Goal: Task Accomplishment & Management: Use online tool/utility

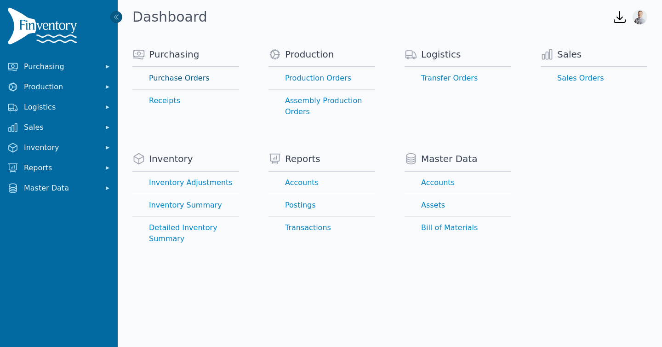
click at [178, 81] on link "Purchase Orders" at bounding box center [185, 78] width 107 height 22
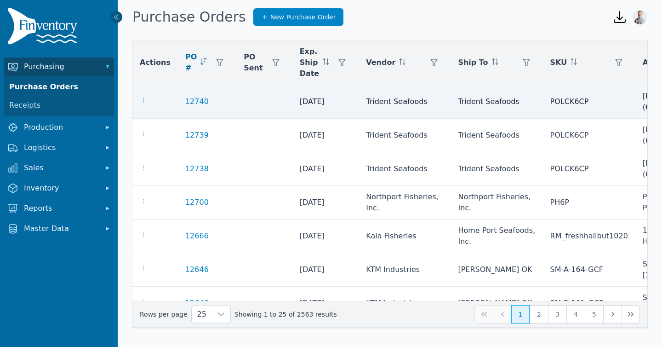
click at [143, 101] on icon "button" at bounding box center [143, 100] width 1 height 5
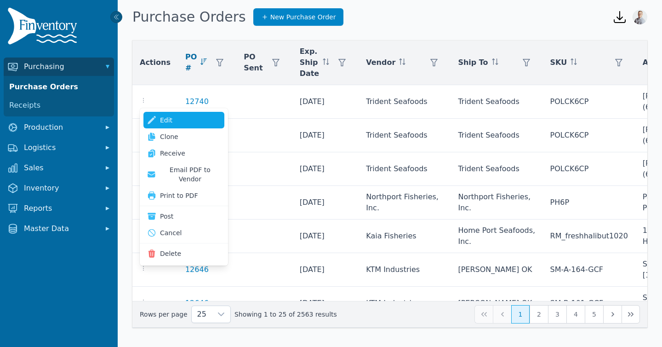
click at [156, 123] on icon at bounding box center [151, 119] width 9 height 9
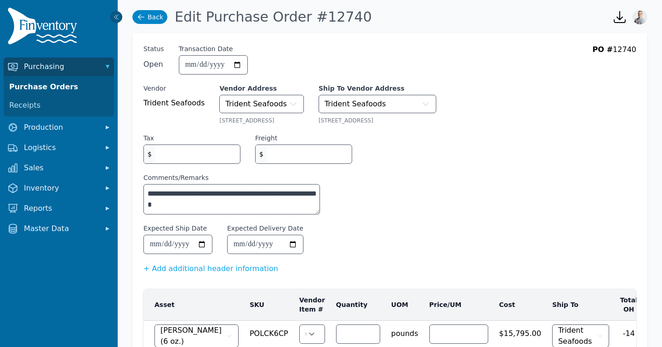
click at [152, 22] on link "Back" at bounding box center [149, 17] width 35 height 14
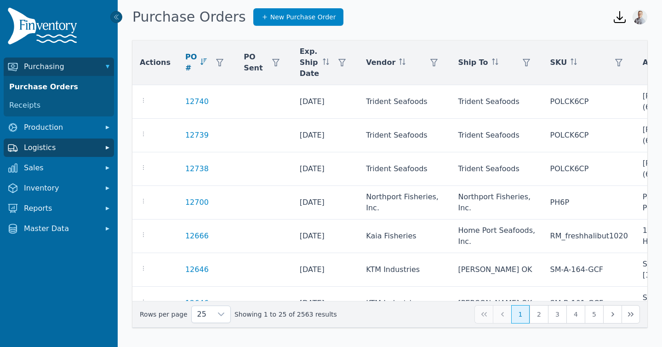
click at [45, 149] on span "Logistics" at bounding box center [61, 147] width 74 height 11
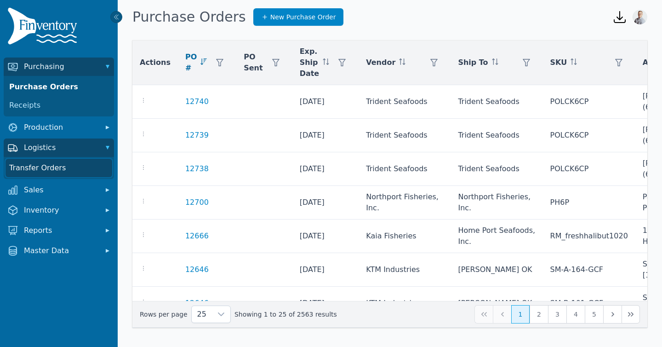
click at [30, 170] on link "Transfer Orders" at bounding box center [59, 168] width 107 height 18
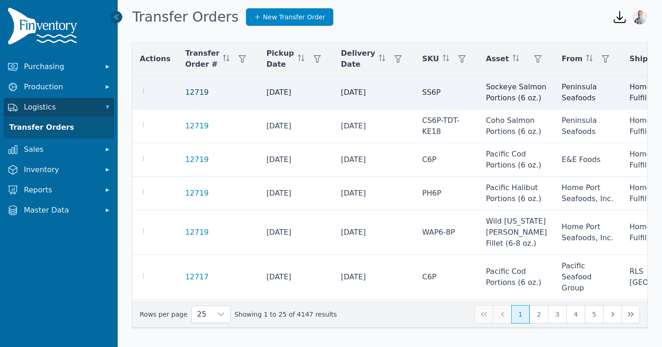
click at [190, 97] on link "12719" at bounding box center [196, 92] width 23 height 11
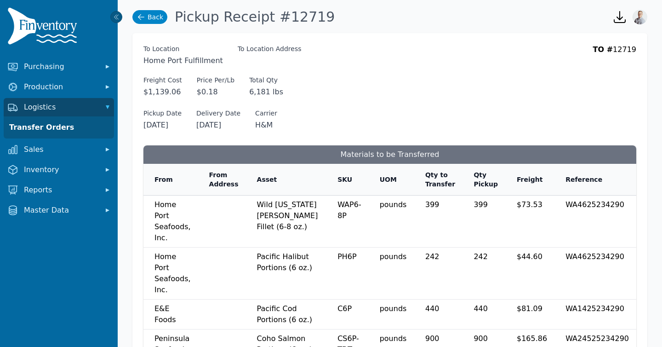
click at [139, 18] on icon at bounding box center [141, 17] width 6 height 6
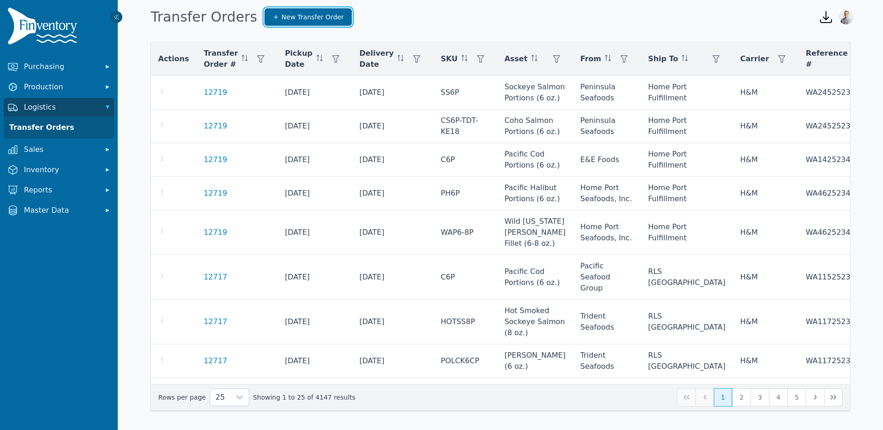
click at [304, 22] on link "New Transfer Order" at bounding box center [307, 16] width 87 height 17
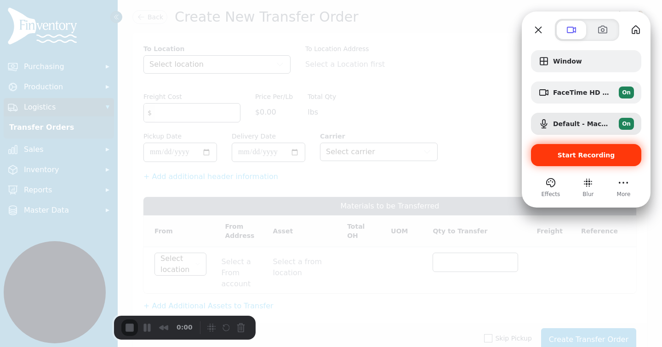
click at [573, 153] on span "Start Recording" at bounding box center [586, 154] width 57 height 7
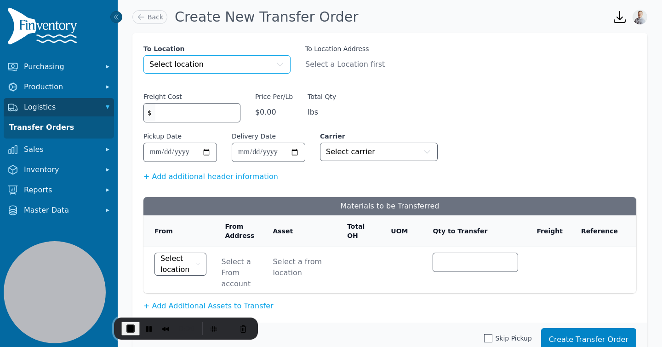
click at [163, 61] on span "Select location" at bounding box center [176, 64] width 54 height 11
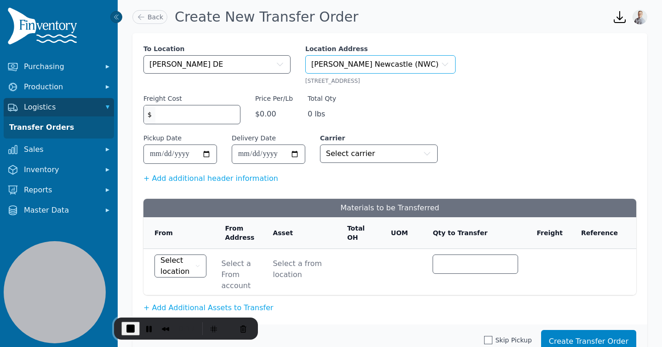
click at [379, 61] on span "[PERSON_NAME] Newcastle (NWC)" at bounding box center [374, 64] width 127 height 11
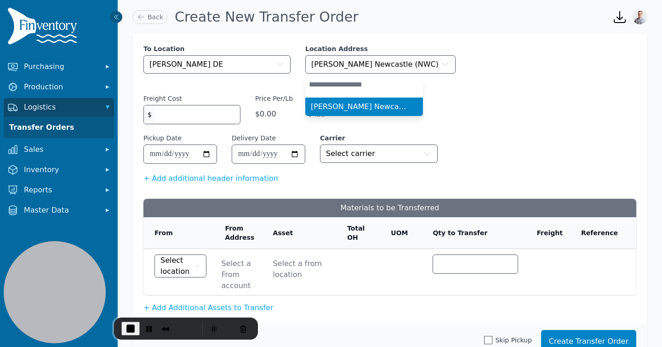
scroll to position [3, 0]
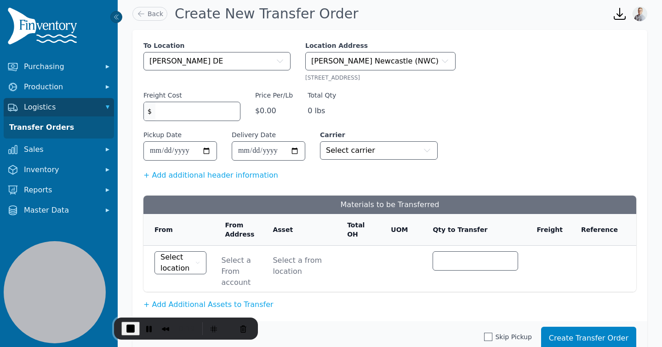
click at [445, 63] on div "To Location [GEOGRAPHIC_DATA] DE Location Address [PERSON_NAME][GEOGRAPHIC_DATA…" at bounding box center [389, 61] width 493 height 40
click at [194, 256] on button "Select location" at bounding box center [181, 262] width 52 height 23
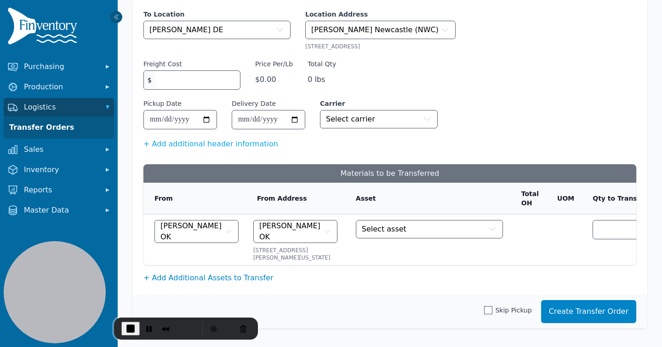
scroll to position [37, 0]
click at [259, 231] on span "[PERSON_NAME] OK" at bounding box center [290, 231] width 63 height 22
click at [194, 262] on td "[PERSON_NAME] OK" at bounding box center [194, 239] width 103 height 51
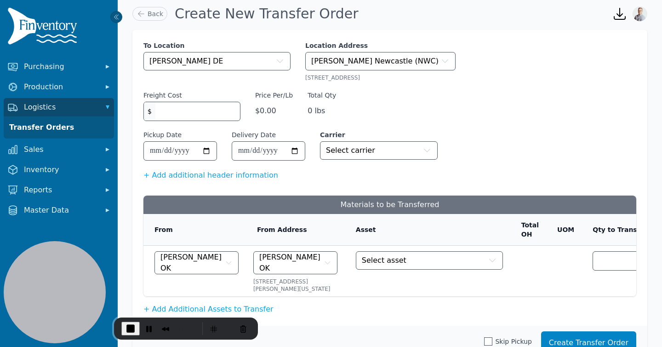
scroll to position [0, 0]
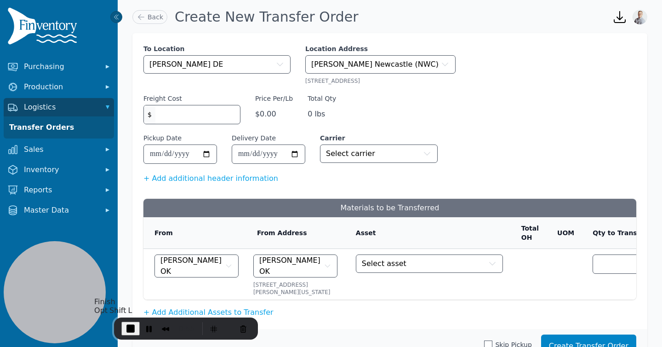
click at [131, 330] on span "End Recording" at bounding box center [130, 328] width 11 height 11
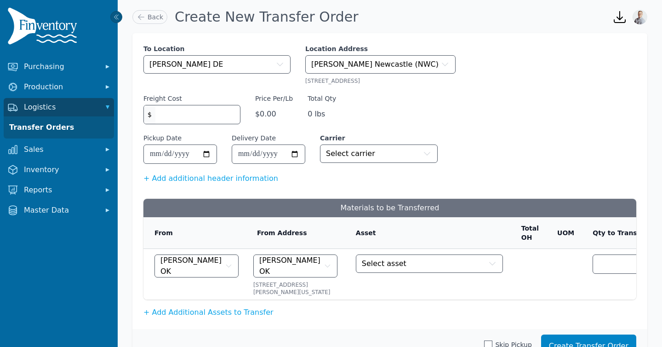
click at [52, 37] on img at bounding box center [44, 27] width 74 height 41
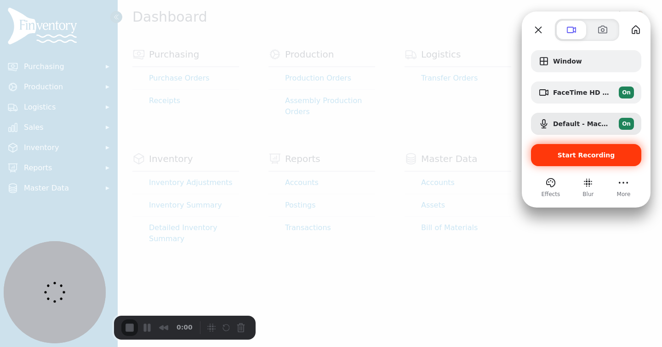
click at [596, 155] on span "Start Recording" at bounding box center [586, 154] width 57 height 7
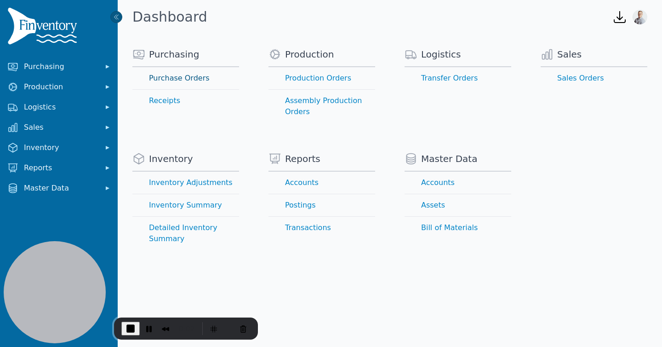
click at [173, 80] on link "Purchase Orders" at bounding box center [185, 78] width 107 height 22
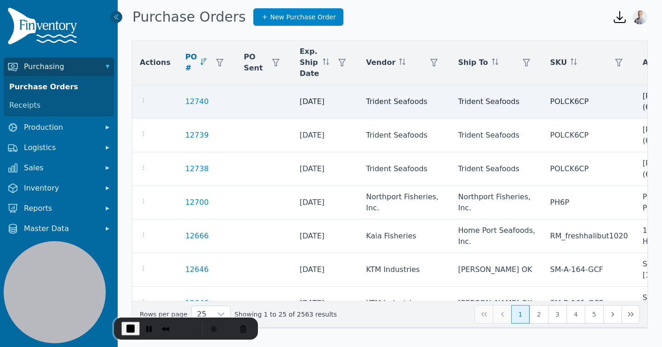
click at [148, 100] on div at bounding box center [155, 101] width 31 height 11
click at [144, 102] on icon "button" at bounding box center [143, 100] width 7 height 7
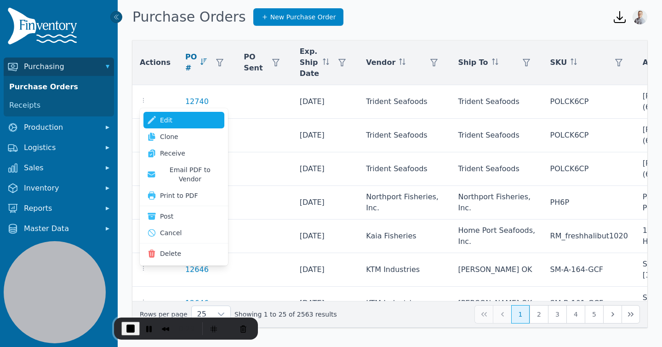
click at [168, 121] on link "Edit" at bounding box center [183, 120] width 81 height 17
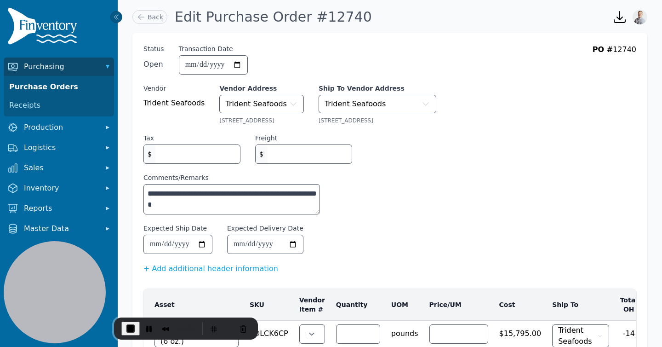
click at [130, 324] on span "End Recording" at bounding box center [130, 328] width 11 height 11
